Goal: Find contact information: Obtain details needed to contact an individual or organization

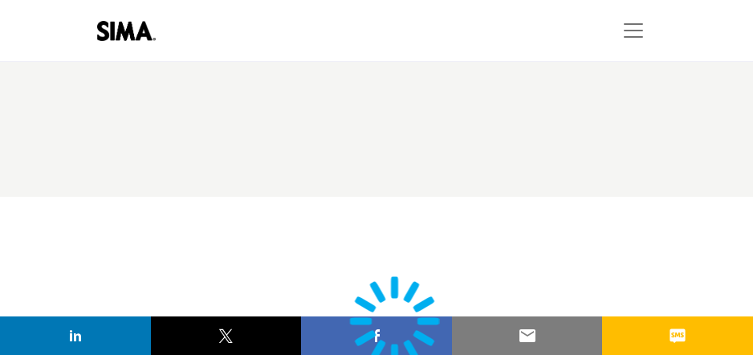
type input "**********"
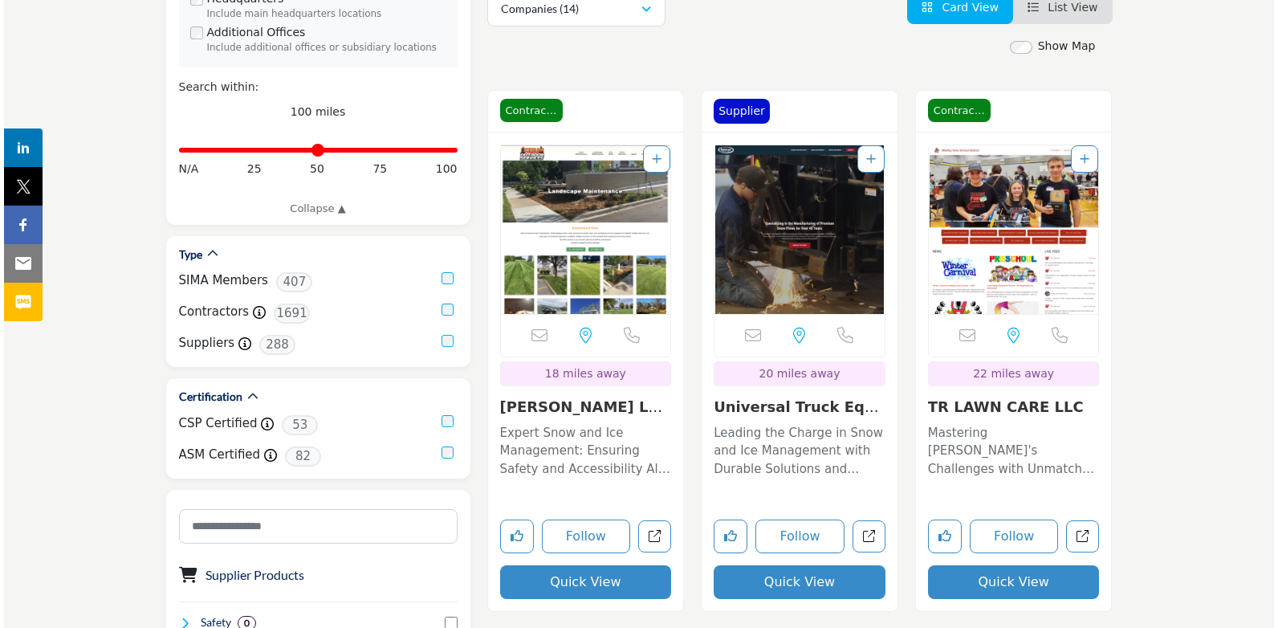
scroll to position [401, 0]
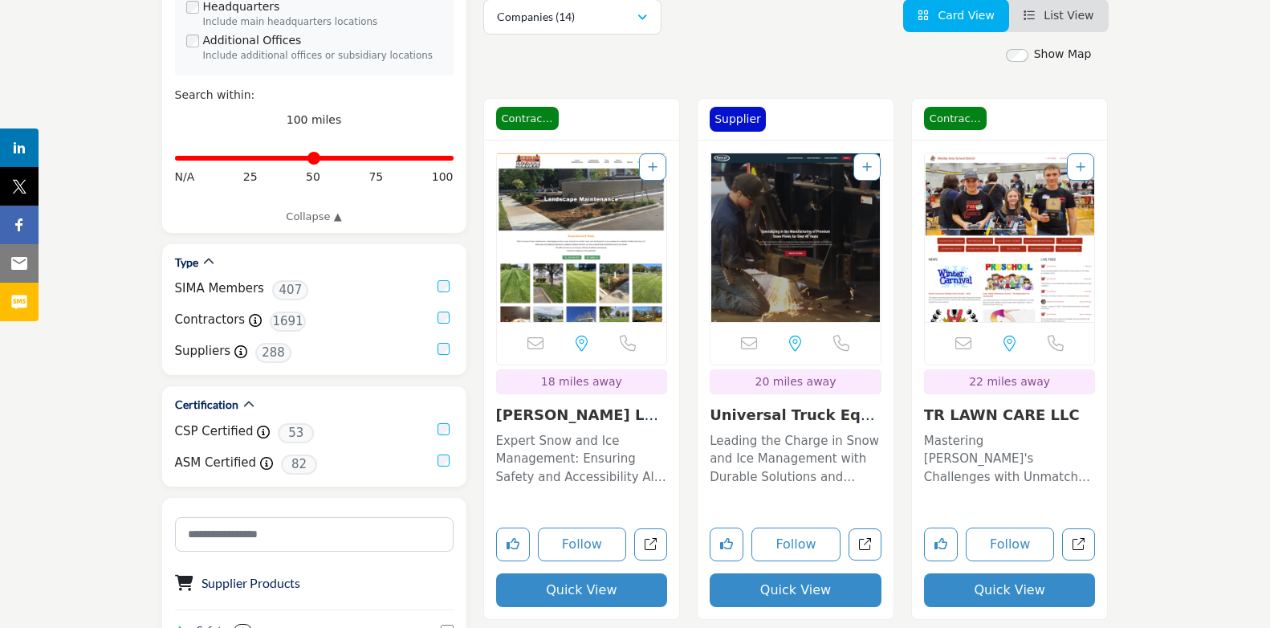
click at [568, 354] on button "Quick View" at bounding box center [582, 590] width 172 height 34
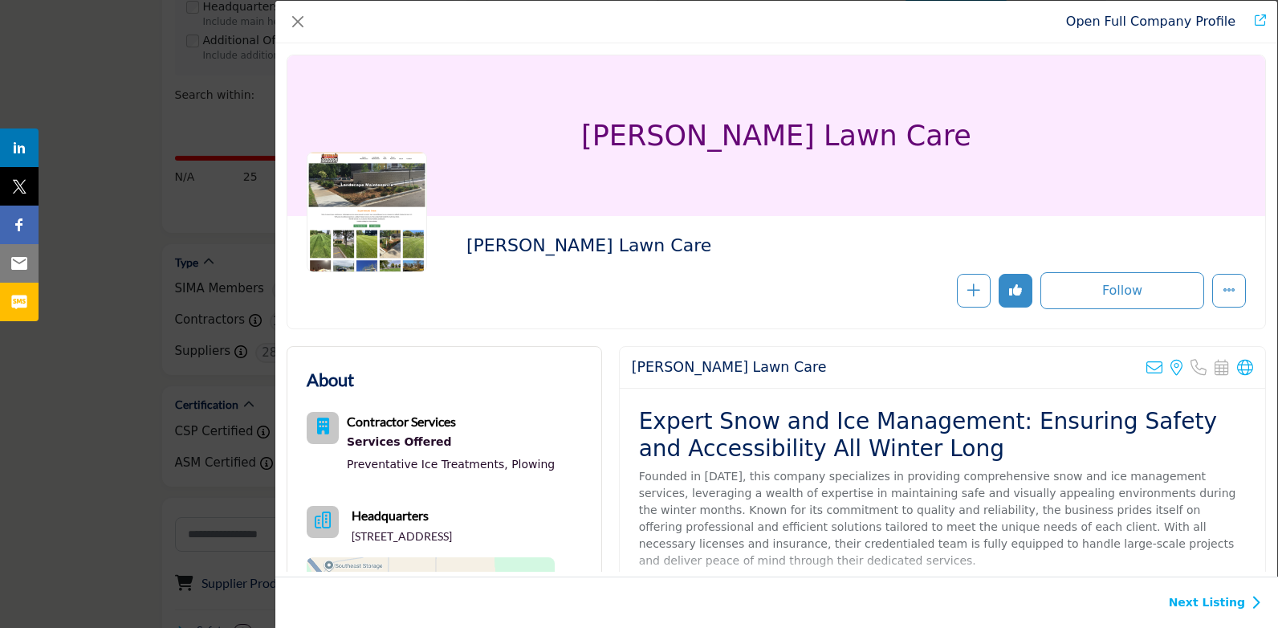
click at [752, 18] on link "Open Full Company Profile" at bounding box center [1150, 21] width 169 height 15
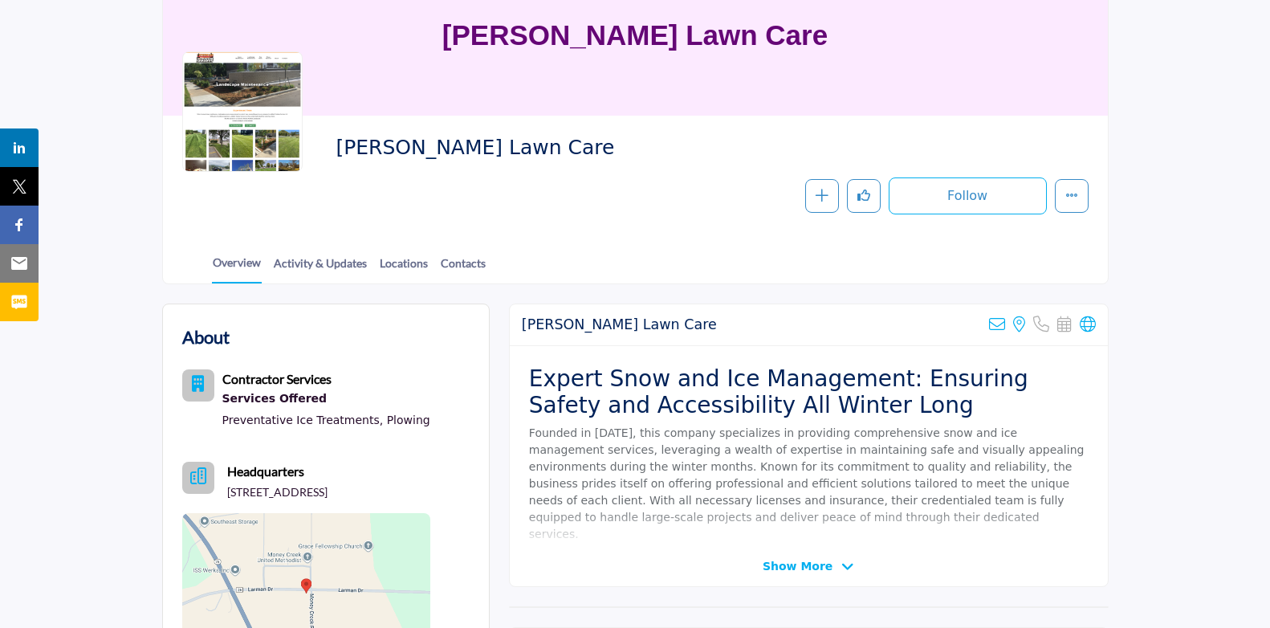
scroll to position [116, 0]
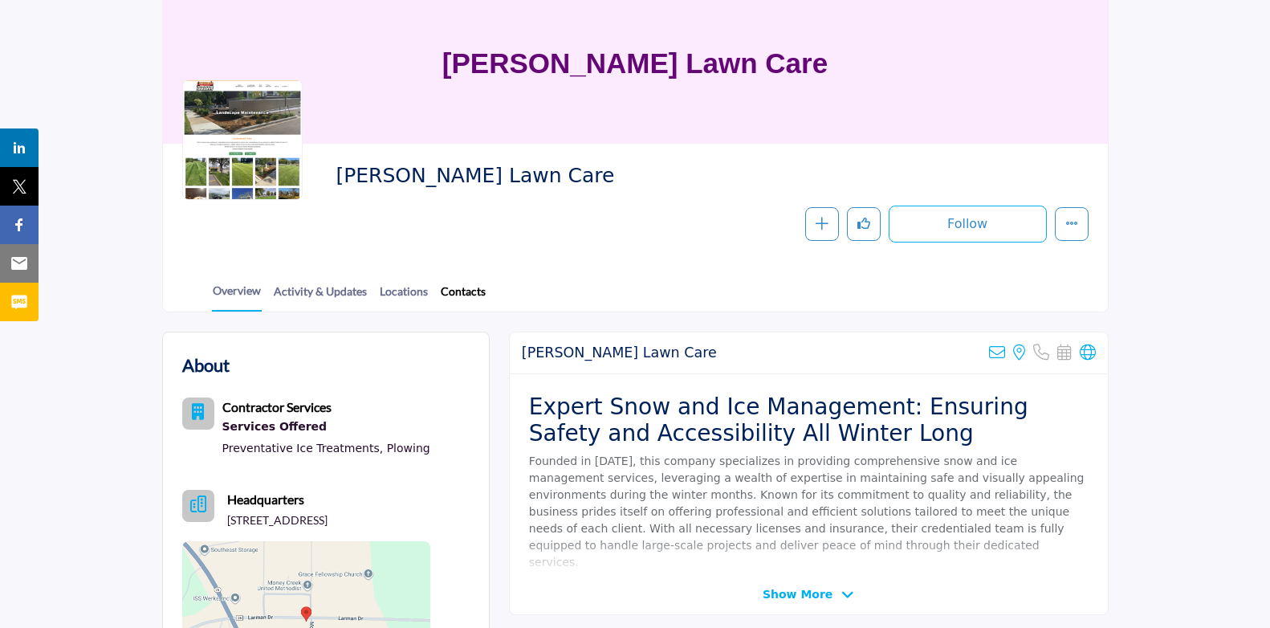
click at [460, 295] on link "Contacts" at bounding box center [463, 297] width 47 height 28
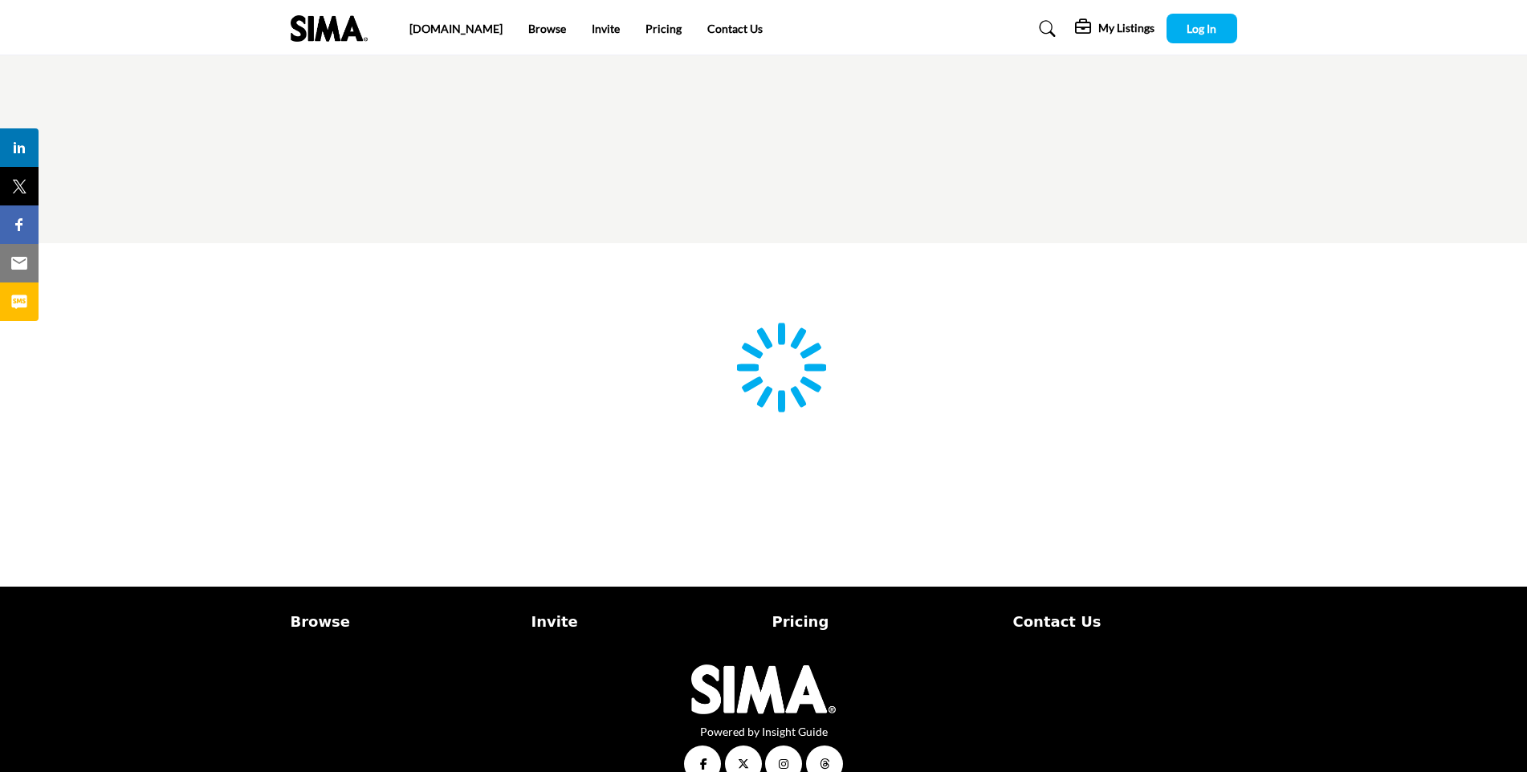
type input "**********"
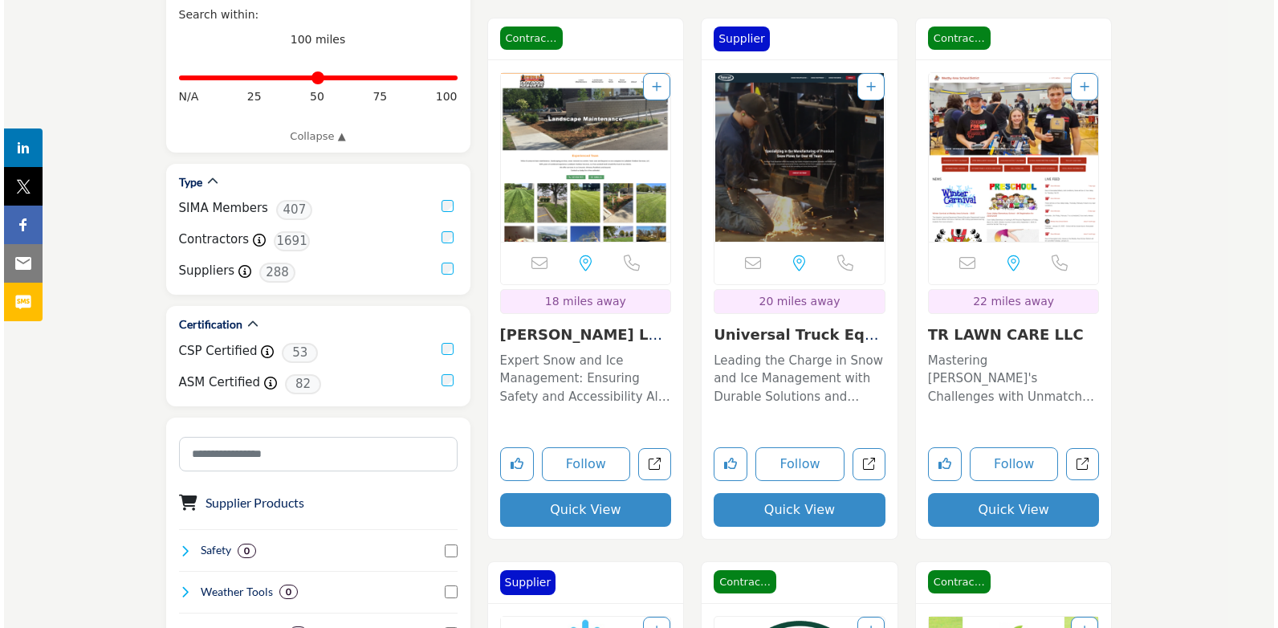
scroll to position [401, 0]
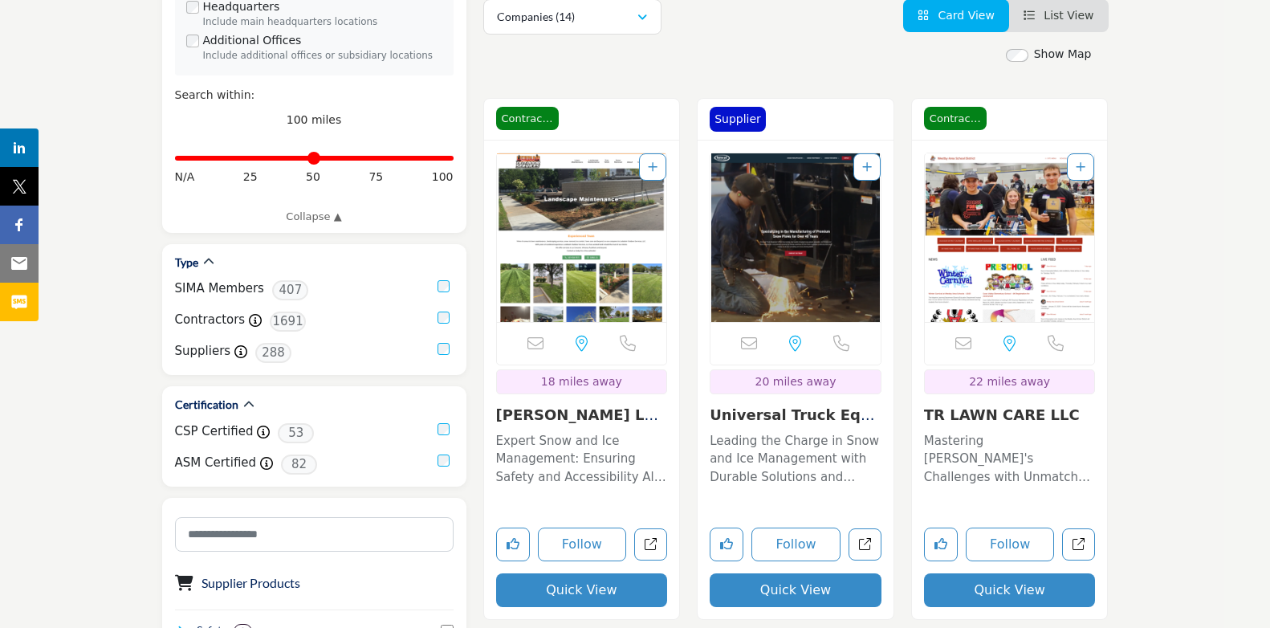
click at [986, 589] on button "Quick View" at bounding box center [1010, 590] width 172 height 34
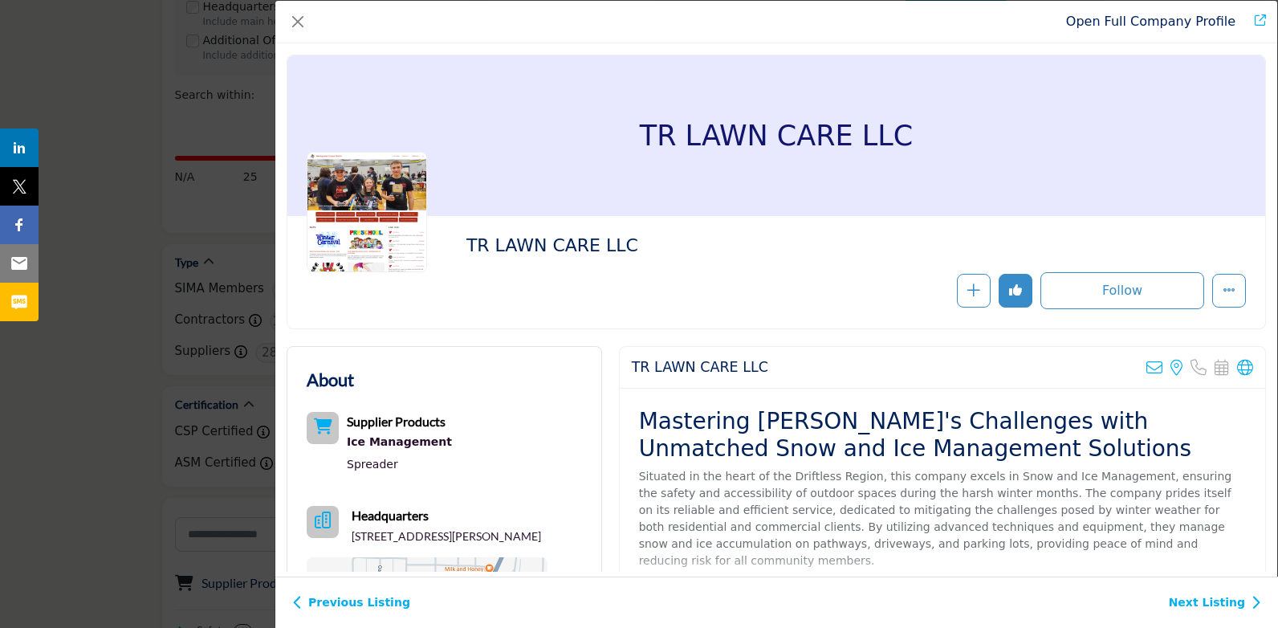
click at [1102, 21] on link "Open Full Company Profile" at bounding box center [1150, 21] width 169 height 15
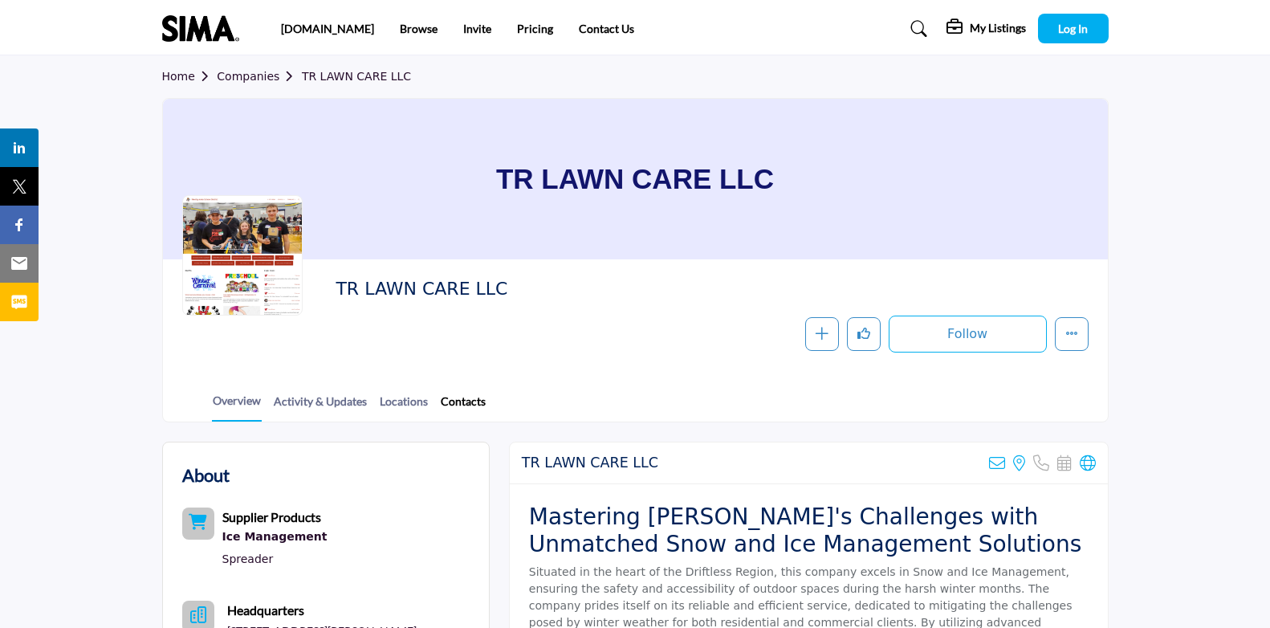
click at [445, 401] on link "Contacts" at bounding box center [463, 407] width 47 height 28
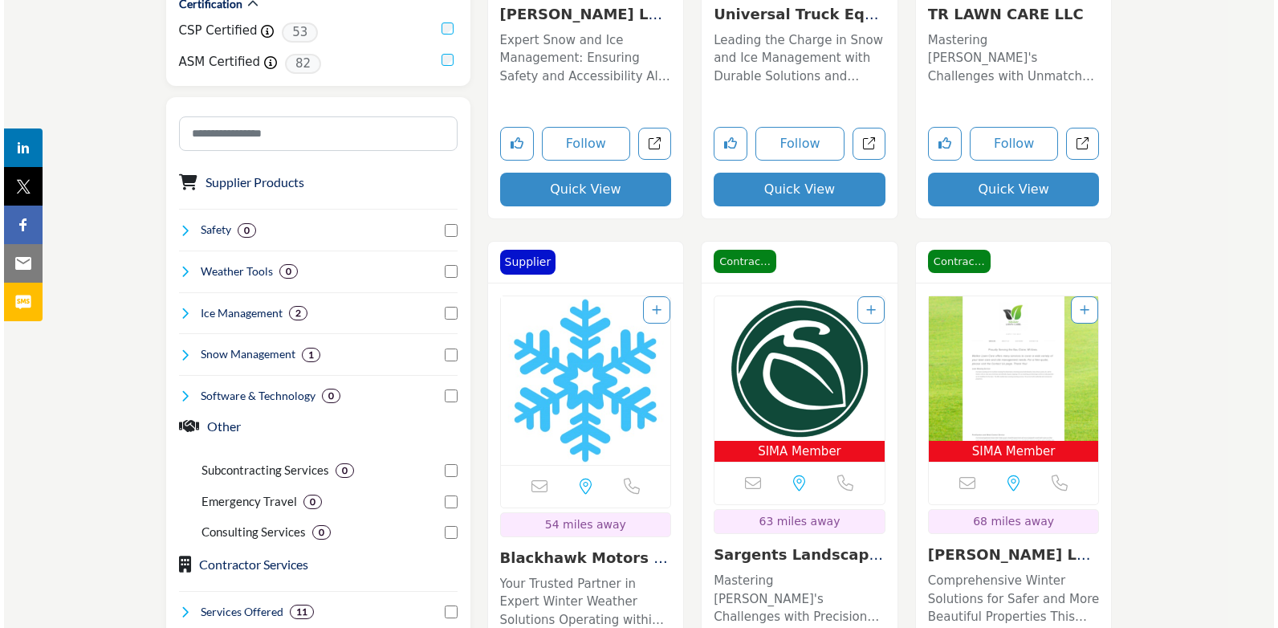
scroll to position [803, 0]
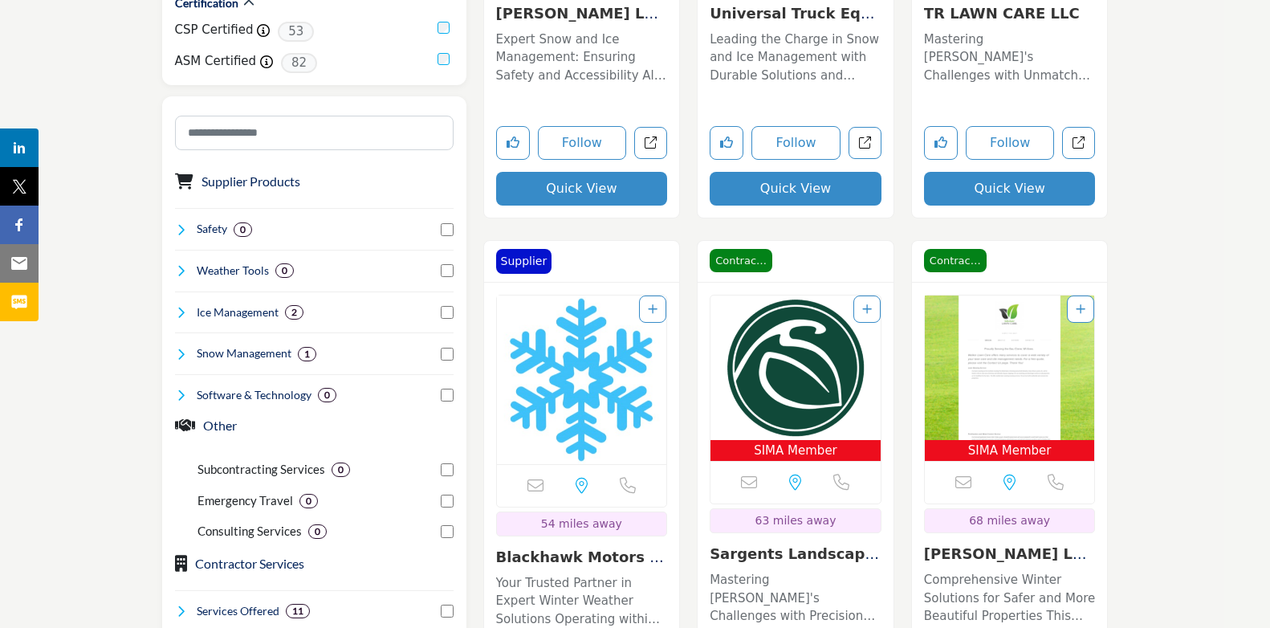
click at [752, 179] on button "Quick View" at bounding box center [796, 189] width 172 height 34
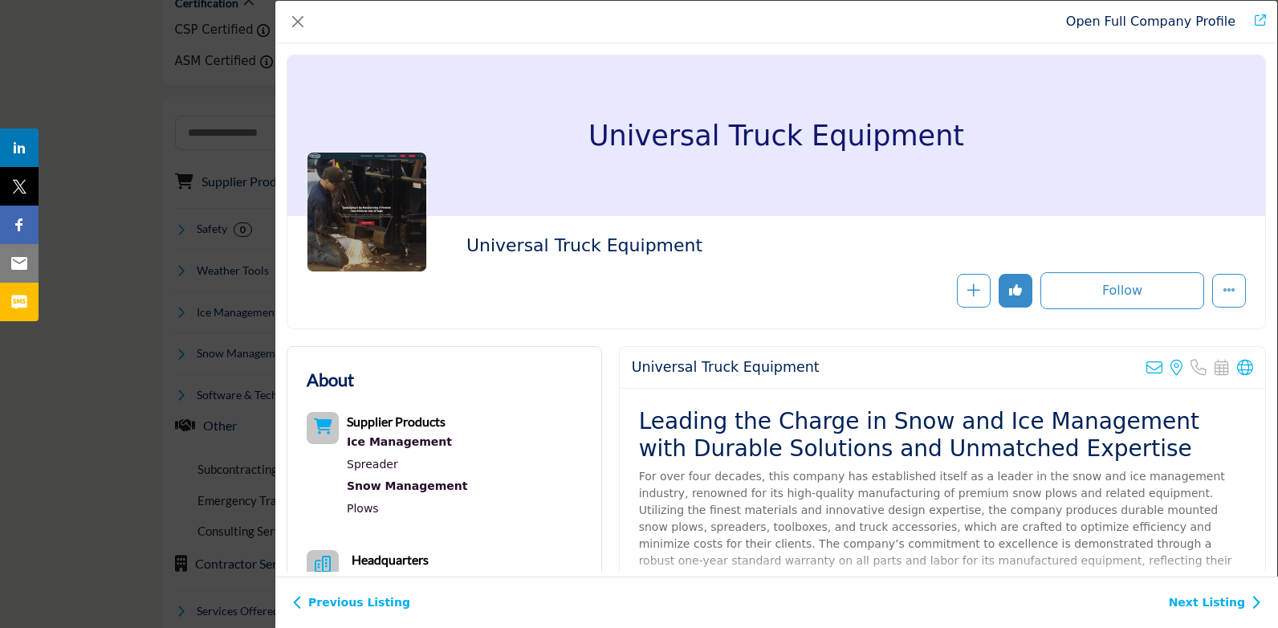
click at [752, 23] on link "Open Full Company Profile" at bounding box center [1150, 21] width 169 height 15
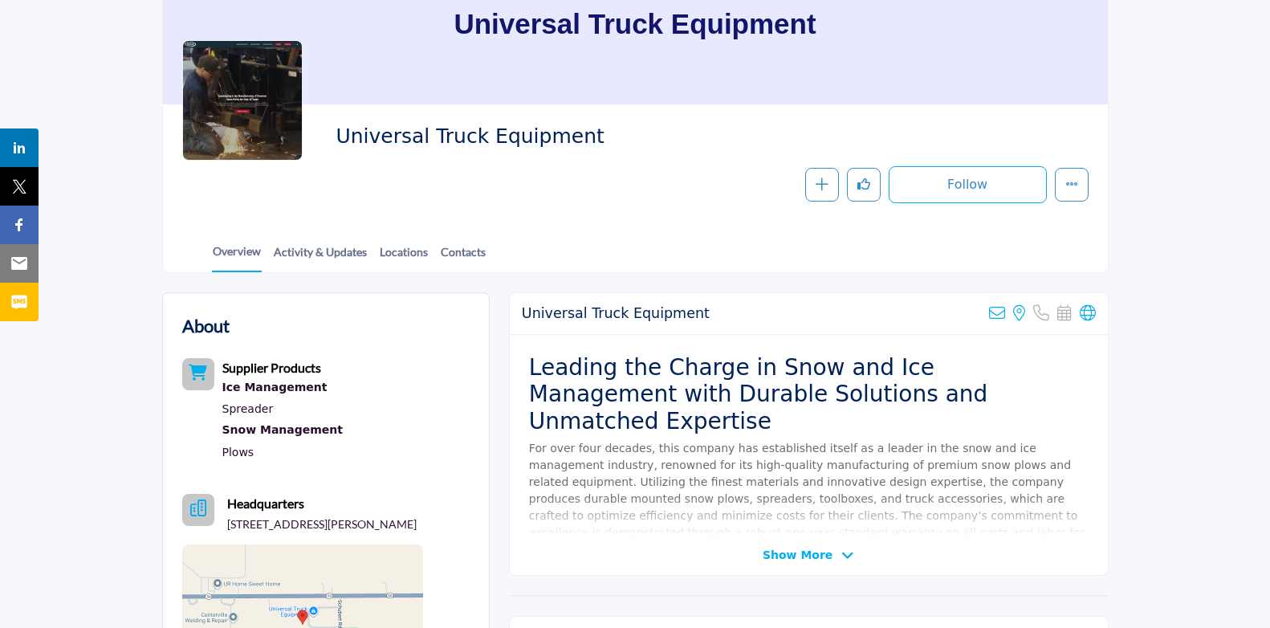
scroll to position [161, 0]
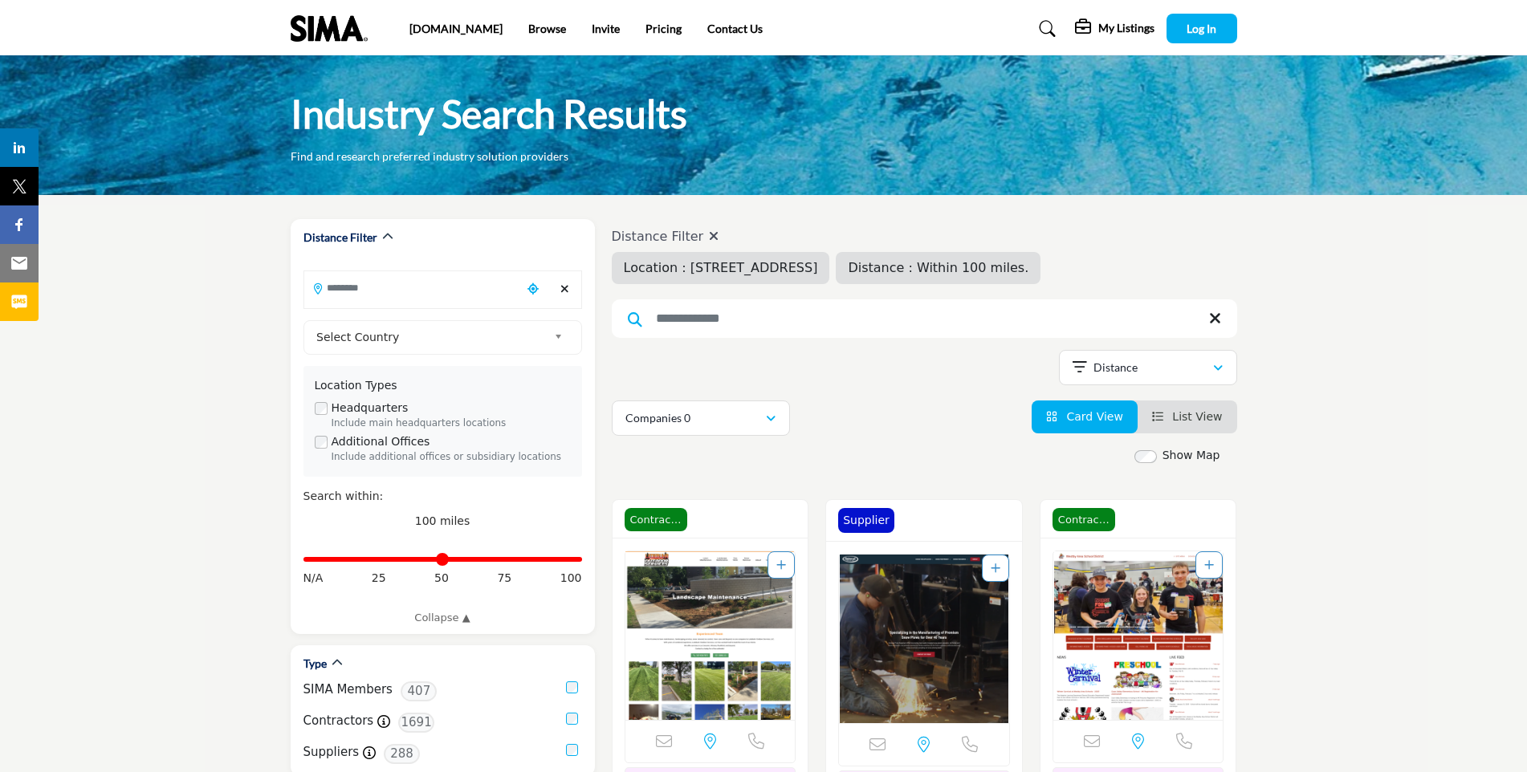
type input "**********"
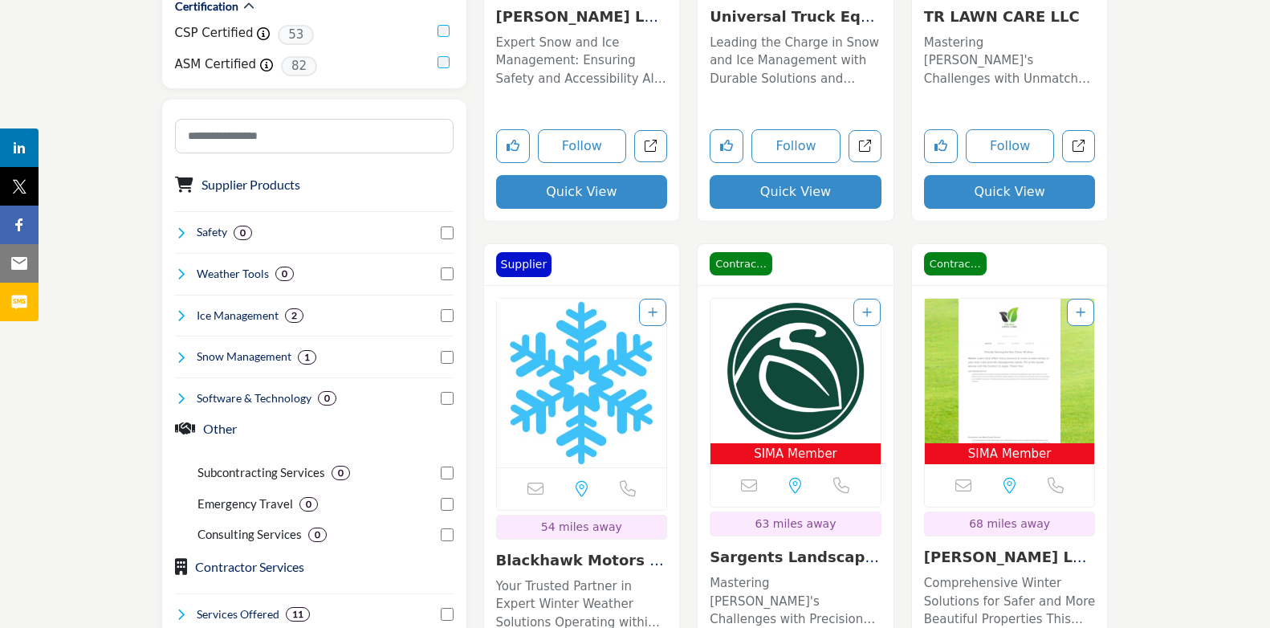
scroll to position [803, 0]
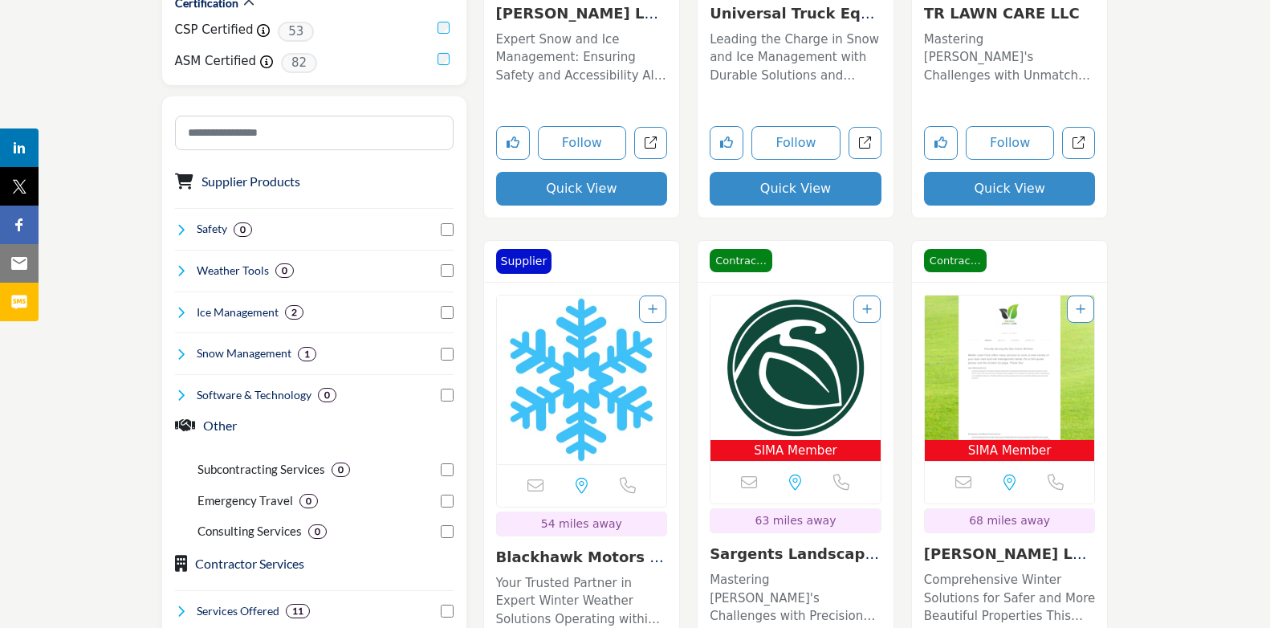
click at [1007, 340] on img "Open Listing in new tab" at bounding box center [1010, 367] width 170 height 144
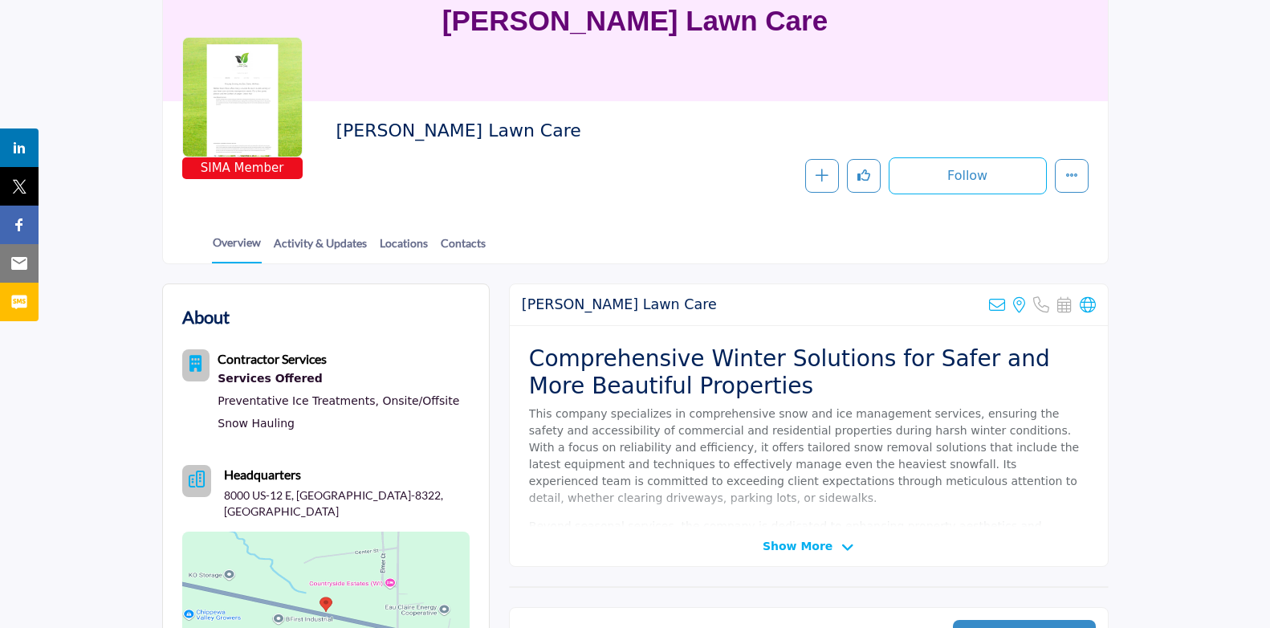
scroll to position [241, 0]
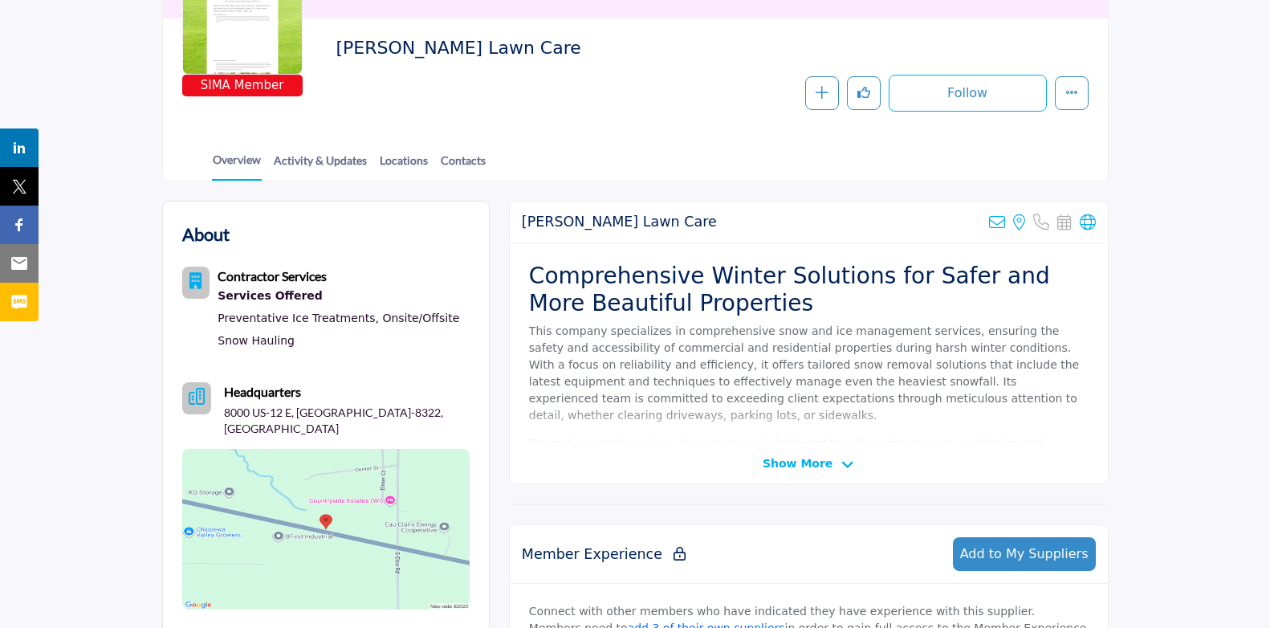
click at [791, 461] on span "Show More" at bounding box center [798, 463] width 70 height 17
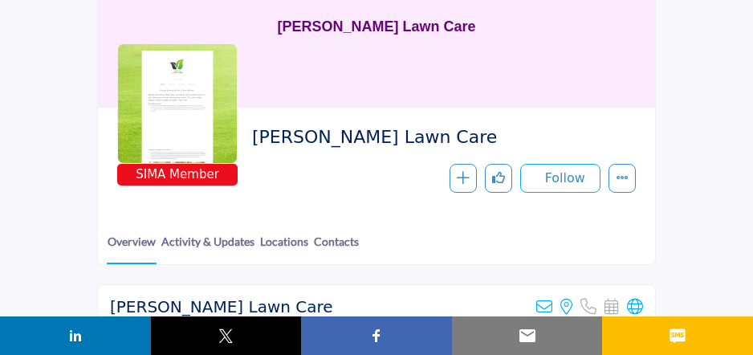
scroll to position [0, 0]
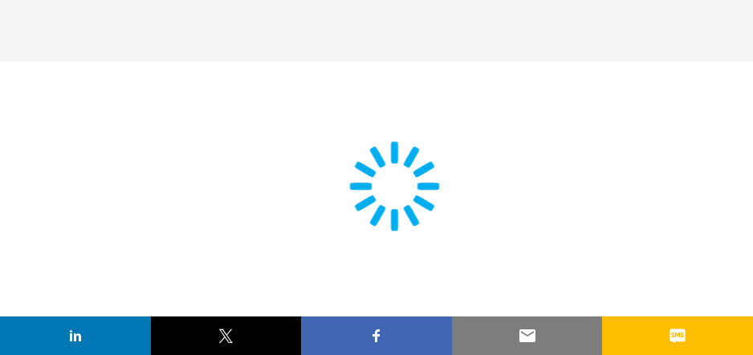
scroll to position [418, 0]
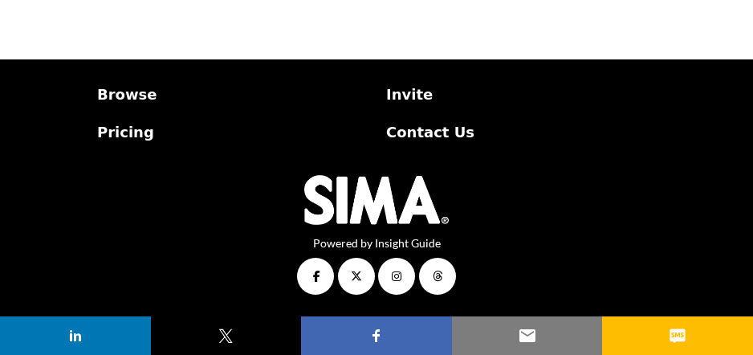
type input "**********"
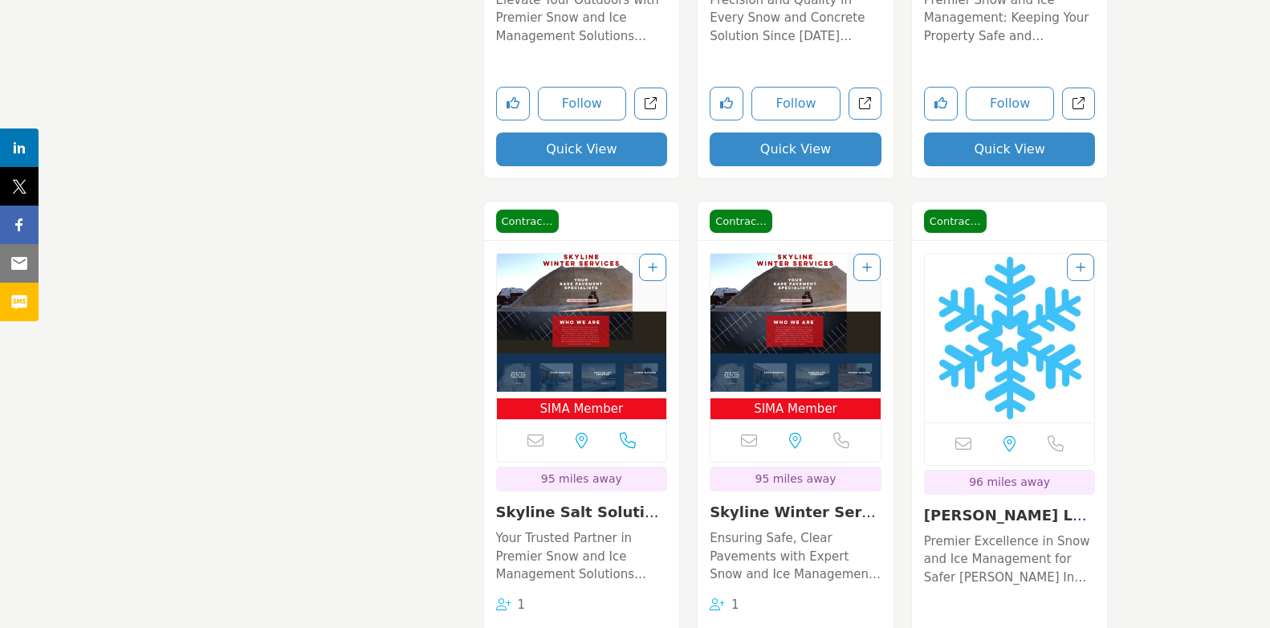
scroll to position [1686, 0]
